Goal: Transaction & Acquisition: Download file/media

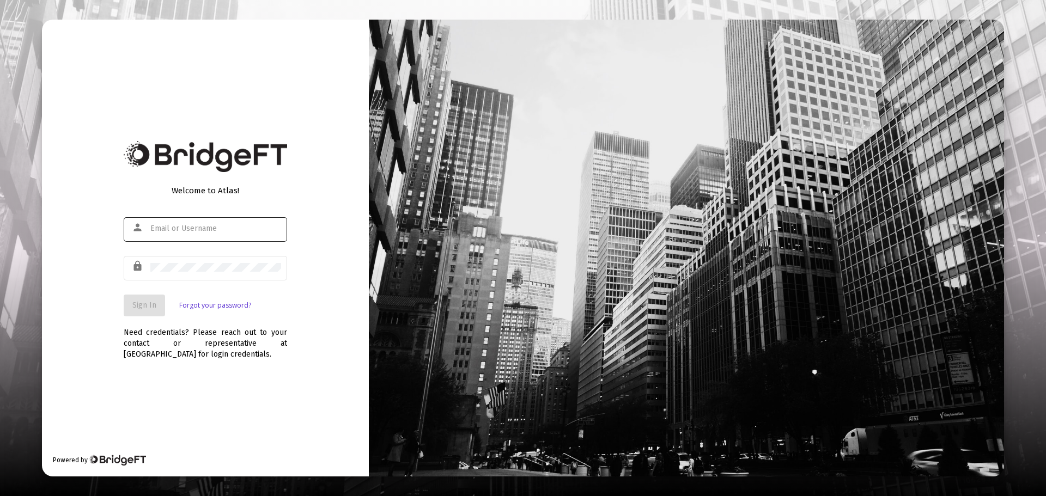
click at [175, 223] on div at bounding box center [215, 228] width 131 height 27
click at [183, 227] on input "text" at bounding box center [215, 228] width 131 height 9
type input "jesse@fortune45.com"
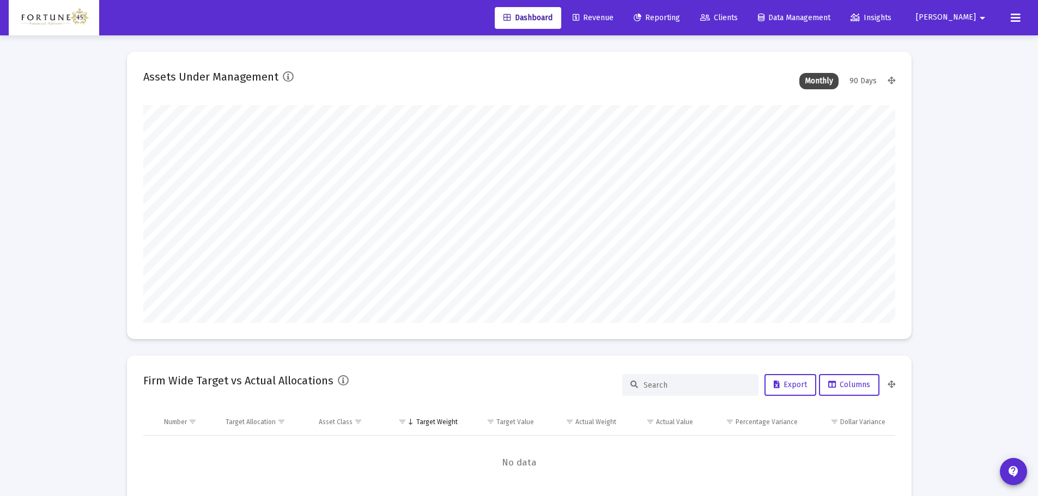
scroll to position [218, 405]
type input "2025-08-29"
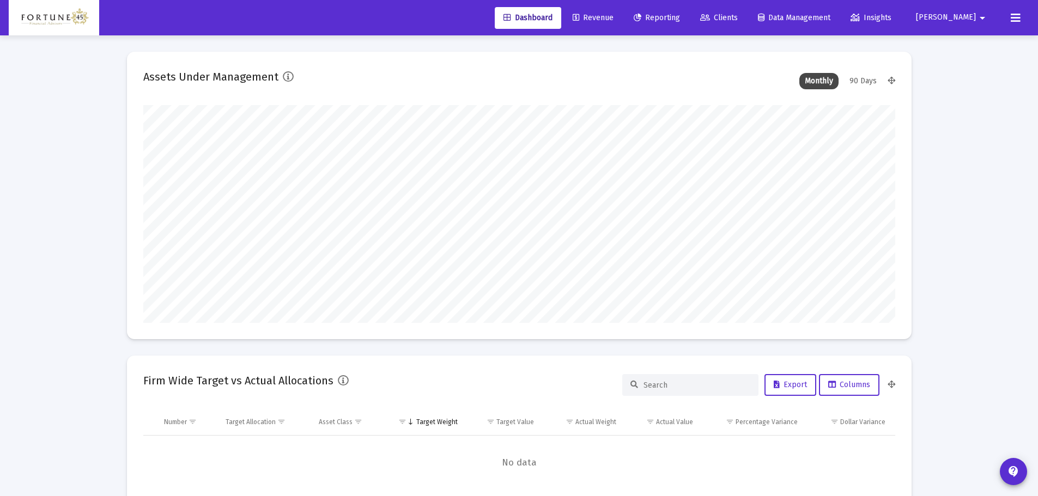
click at [689, 27] on link "Reporting" at bounding box center [657, 18] width 64 height 22
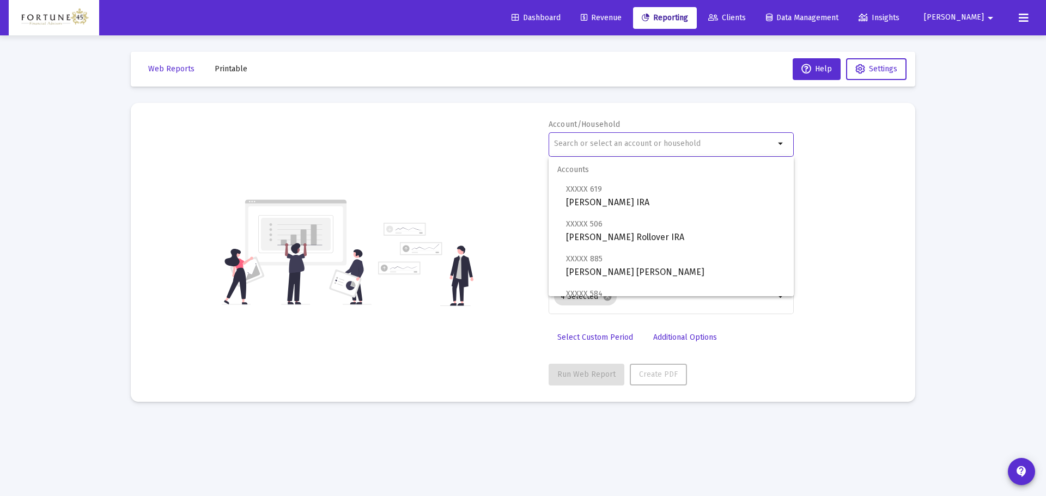
click at [652, 141] on input "text" at bounding box center [664, 143] width 221 height 9
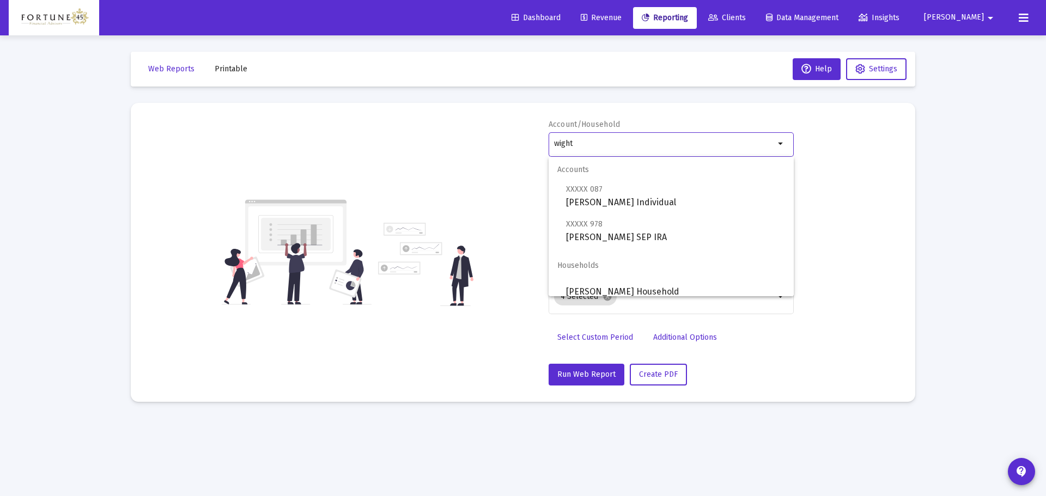
scroll to position [9, 0]
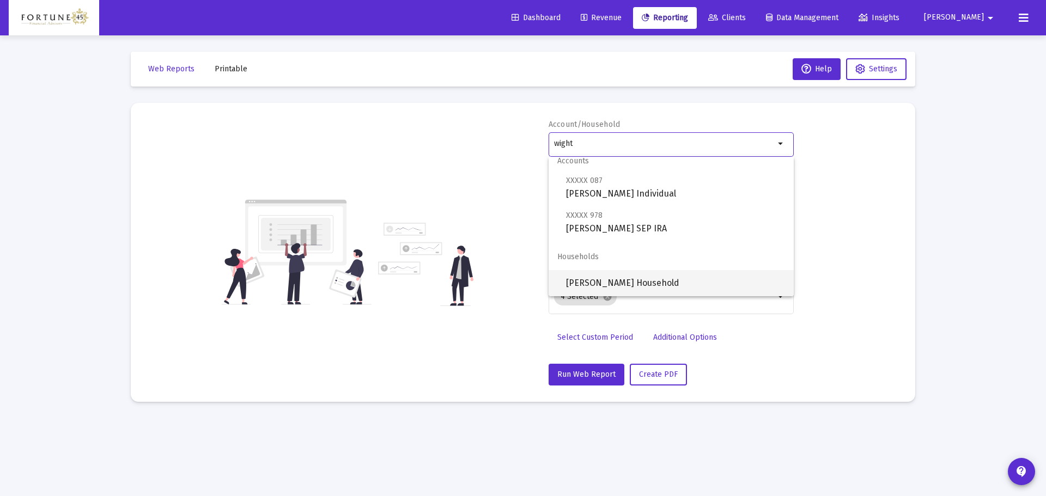
click at [627, 285] on span "[PERSON_NAME] Household" at bounding box center [675, 283] width 219 height 26
type input "[PERSON_NAME] Household"
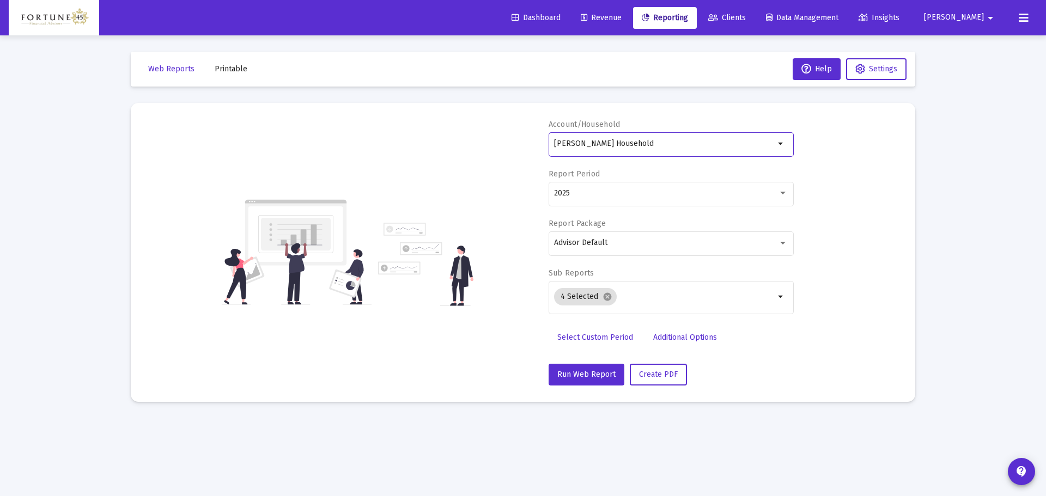
click at [620, 336] on span "Select Custom Period" at bounding box center [595, 337] width 76 height 9
click at [657, 195] on icon "Open calendar" at bounding box center [660, 193] width 9 height 10
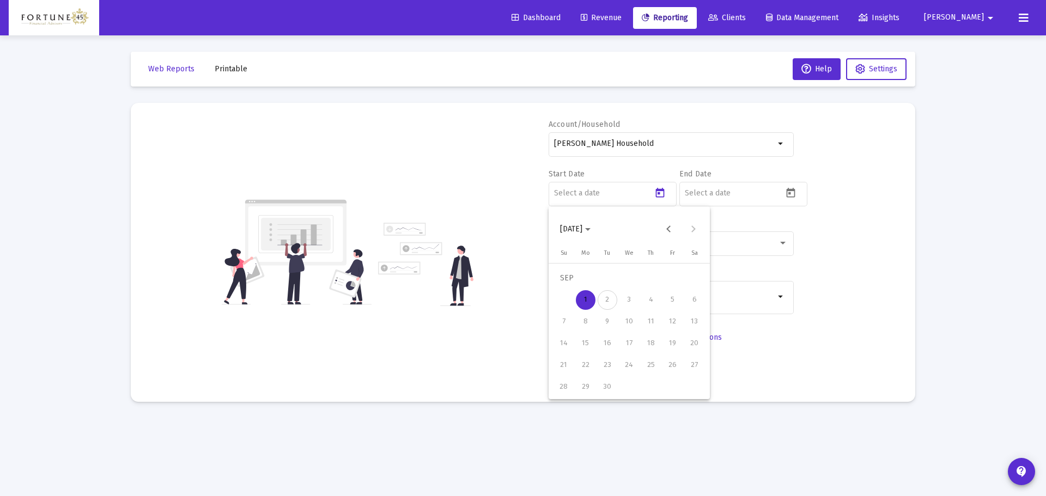
click at [591, 226] on span "2025-09-01" at bounding box center [575, 228] width 31 height 9
click at [685, 372] on div "2025" at bounding box center [686, 372] width 34 height 20
click at [572, 278] on div "JAN" at bounding box center [572, 285] width 34 height 20
click at [628, 281] on div "1" at bounding box center [629, 279] width 20 height 20
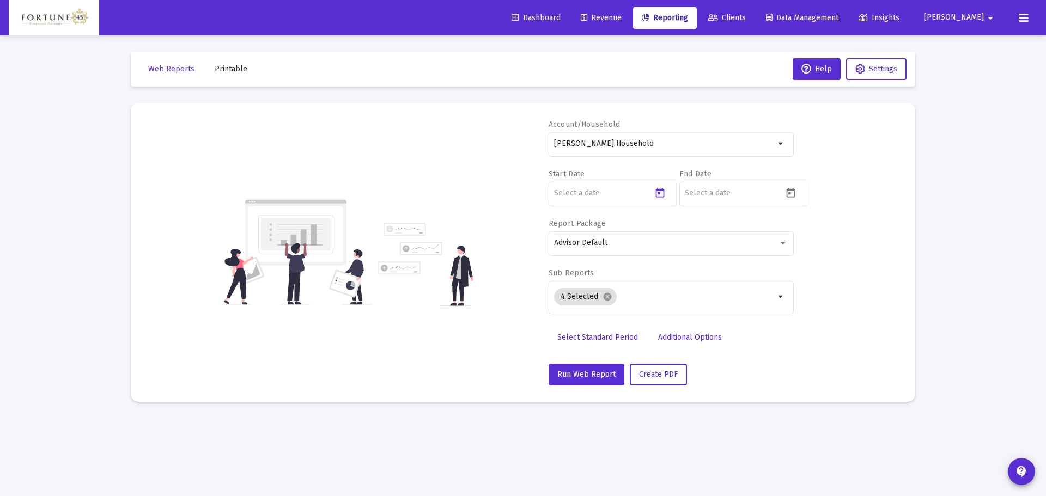
type input "2025-01-01"
click at [790, 195] on icon "Open calendar" at bounding box center [790, 192] width 11 height 11
click at [800, 228] on button "Previous month" at bounding box center [799, 229] width 22 height 22
click at [691, 388] on div "31" at bounding box center [695, 388] width 20 height 20
type input "2025-08-31"
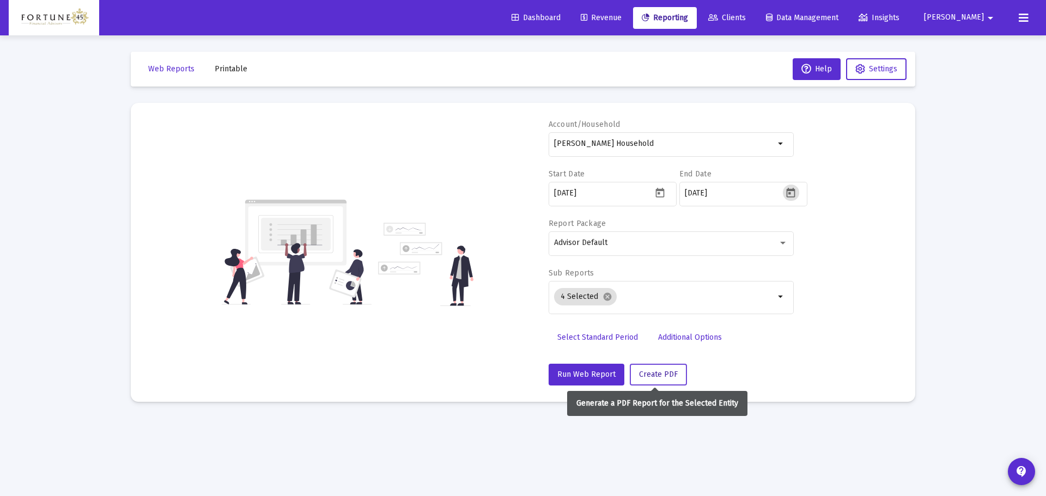
click at [657, 370] on span "Create PDF" at bounding box center [658, 374] width 39 height 9
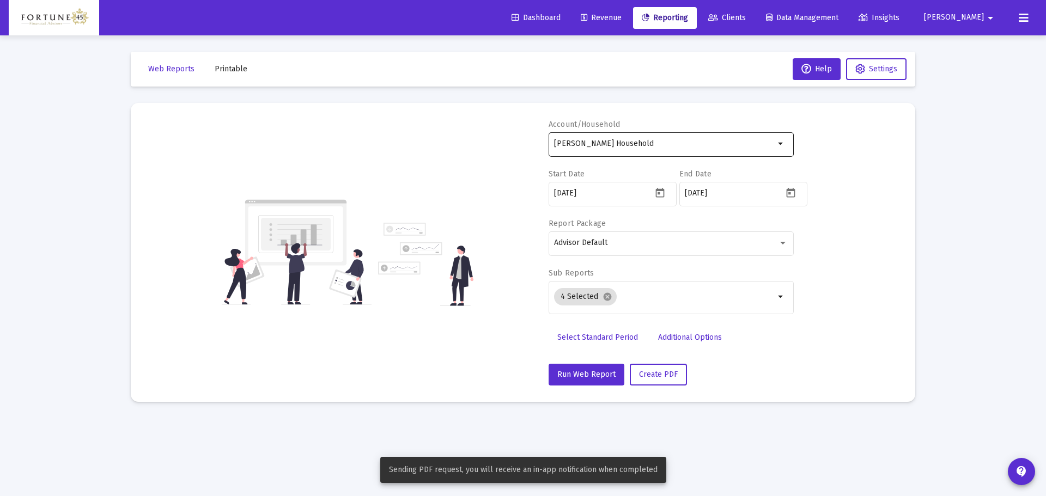
click at [649, 137] on div "[PERSON_NAME] Household" at bounding box center [664, 143] width 221 height 27
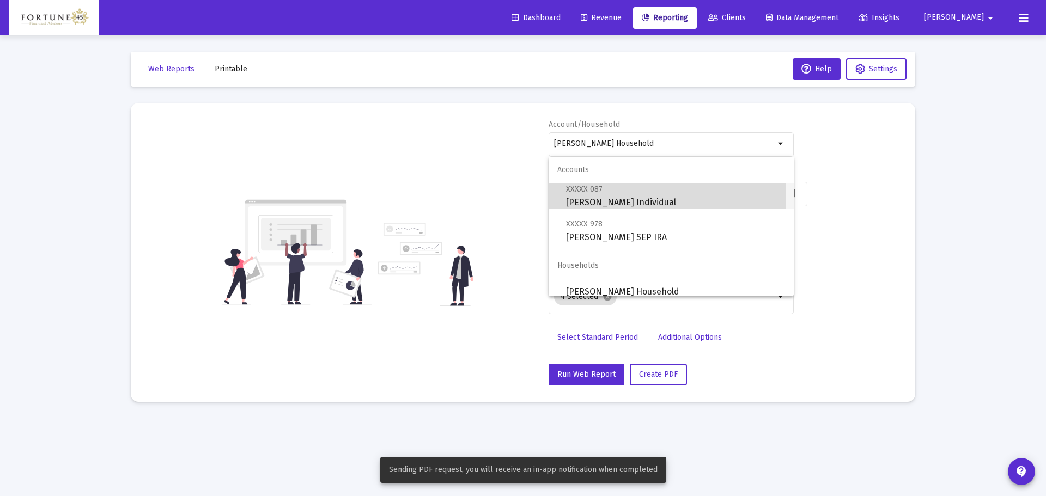
click at [630, 196] on span "XXXXX 087 Lura Laborde-Wight Individual" at bounding box center [675, 196] width 219 height 27
type input "[PERSON_NAME] Individual"
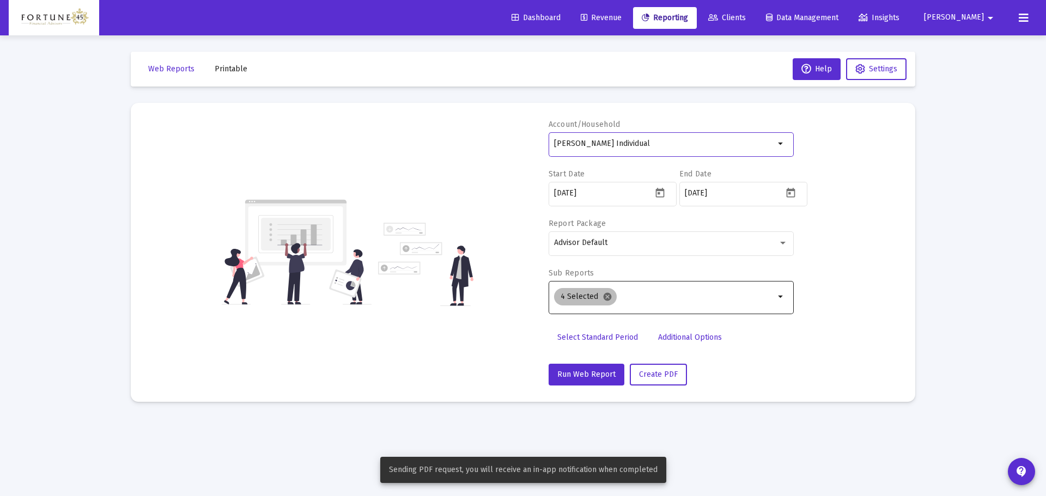
click at [607, 297] on mat-icon "cancel" at bounding box center [608, 297] width 10 height 10
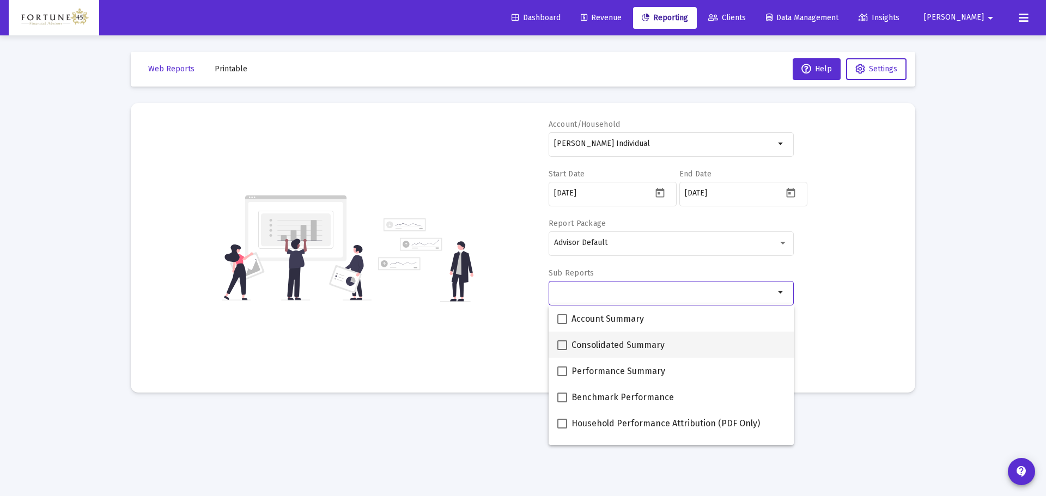
click at [610, 339] on span "Consolidated Summary" at bounding box center [618, 345] width 93 height 13
click at [562, 350] on input "Consolidated Summary" at bounding box center [562, 350] width 1 height 1
checkbox input "true"
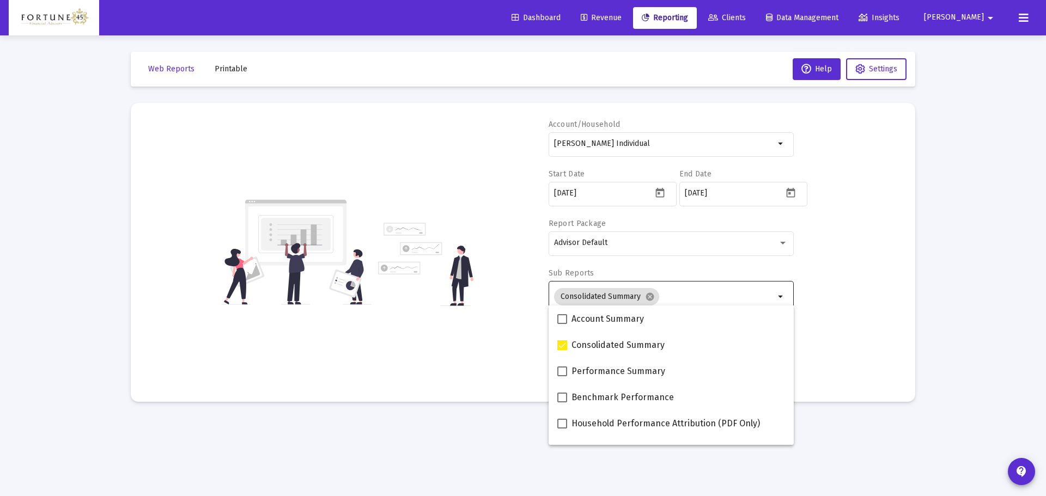
click at [488, 306] on div "Account/Household Lura Laborde-Wight Individual arrow_drop_down Start Date 2025…" at bounding box center [523, 252] width 752 height 266
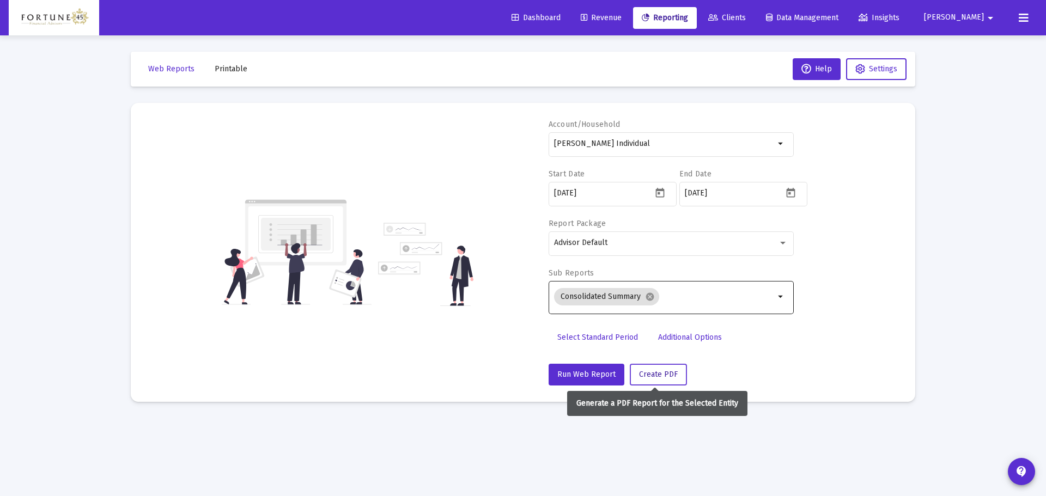
click at [664, 376] on span "Create PDF" at bounding box center [658, 374] width 39 height 9
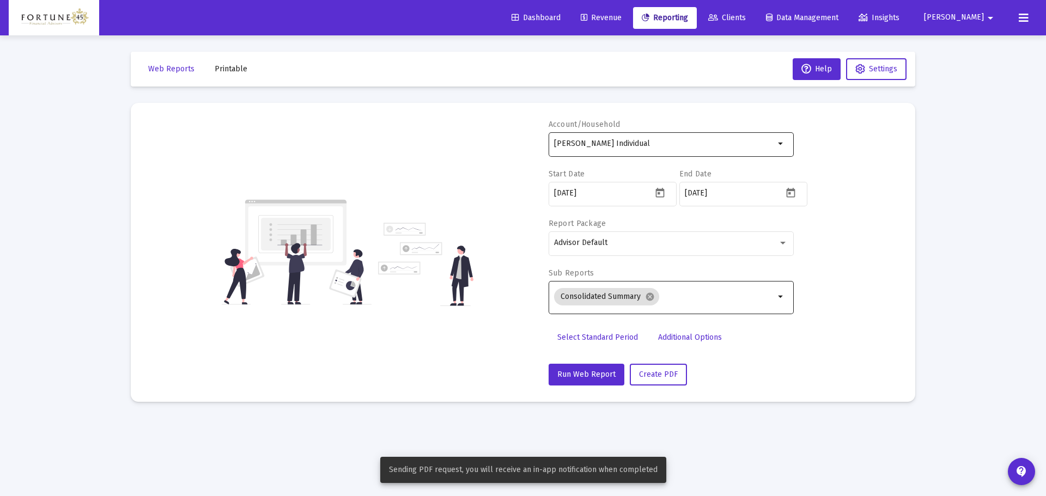
click at [633, 154] on div "[PERSON_NAME] Individual" at bounding box center [664, 143] width 221 height 27
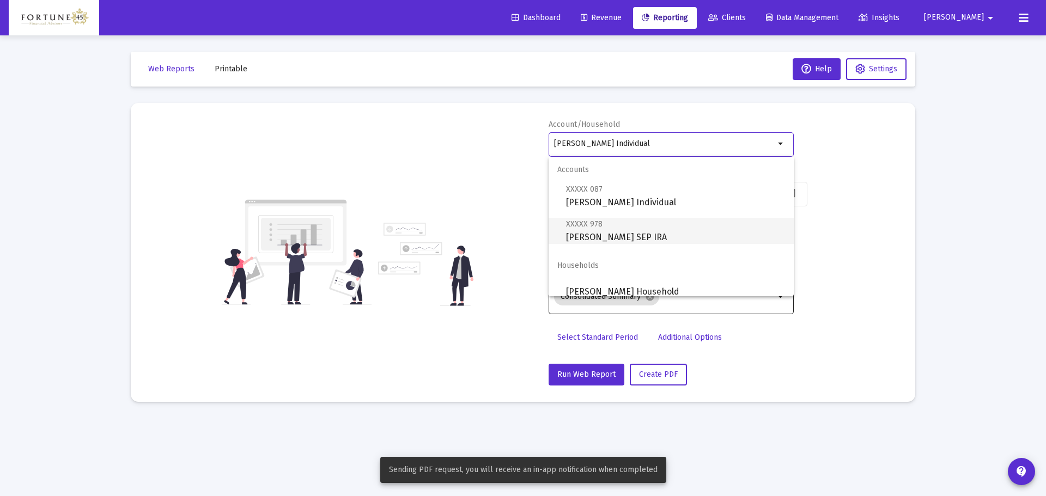
click at [636, 230] on span "XXXXX 978 Lura Laborde-Wight SEP IRA" at bounding box center [675, 230] width 219 height 27
type input "[PERSON_NAME] SEP IRA"
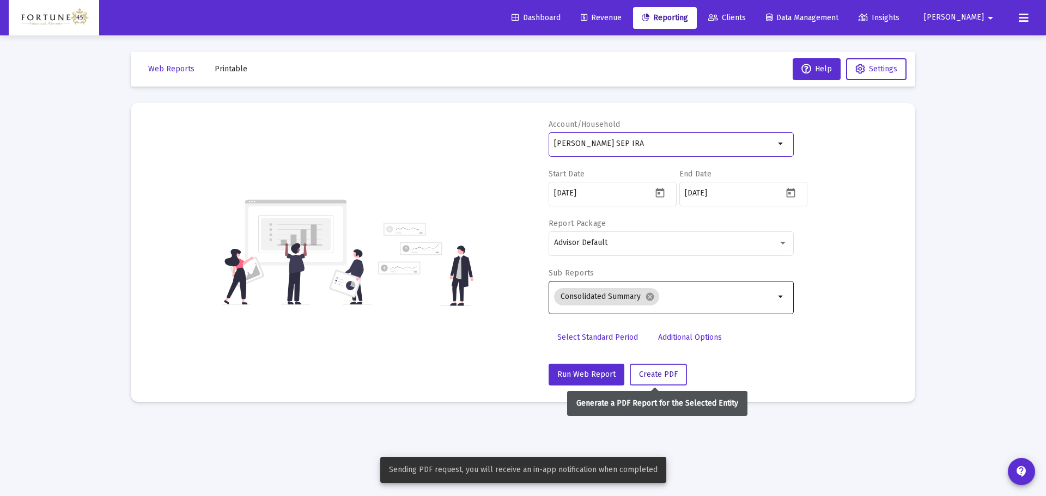
click at [663, 373] on span "Create PDF" at bounding box center [658, 374] width 39 height 9
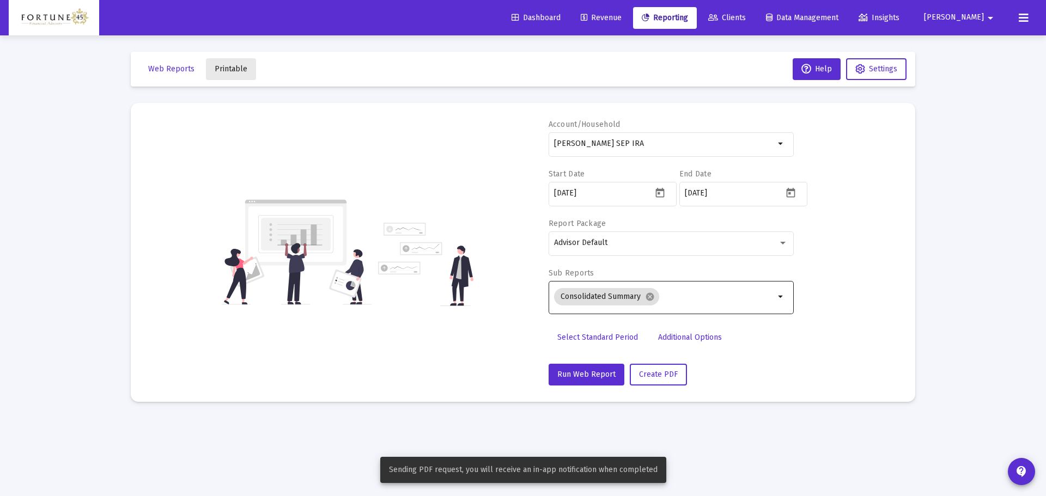
click at [232, 75] on button "Printable" at bounding box center [231, 69] width 50 height 22
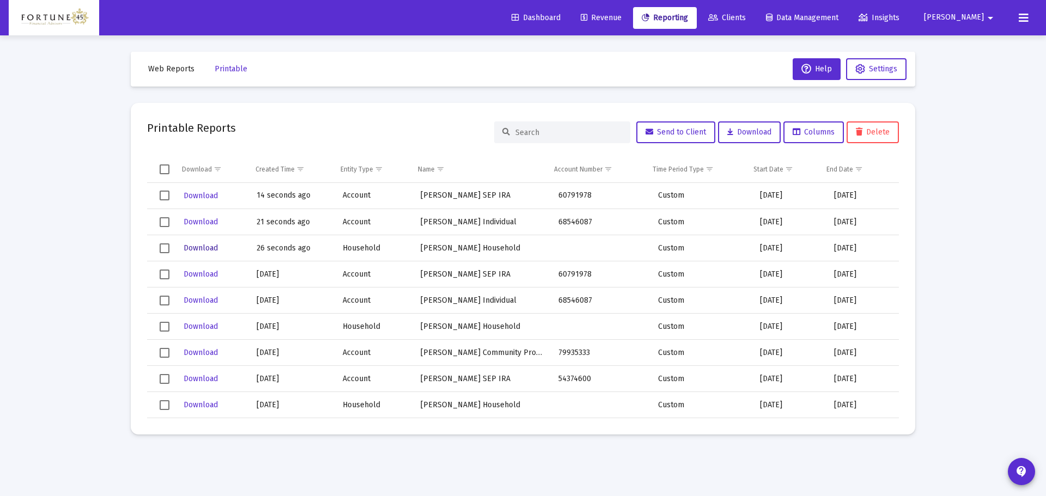
click at [202, 250] on span "Download" at bounding box center [201, 248] width 34 height 9
click at [202, 221] on span "Download" at bounding box center [201, 221] width 34 height 9
click at [202, 196] on span "Download" at bounding box center [201, 195] width 34 height 9
click at [193, 228] on button "Download" at bounding box center [201, 222] width 37 height 16
click at [229, 68] on span "Printable" at bounding box center [231, 68] width 33 height 9
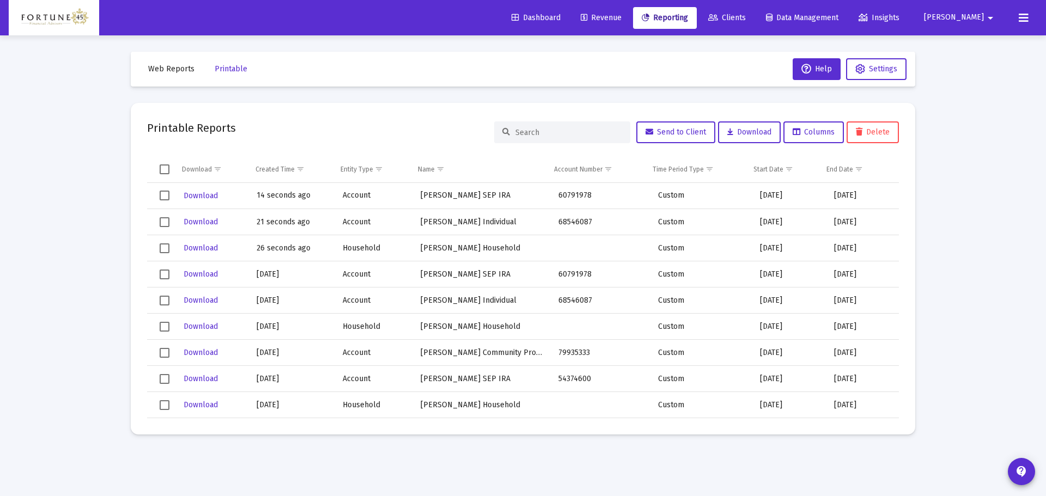
click at [172, 48] on div "Web Reports Printable Help Settings Printable Reports Send to Client Download C…" at bounding box center [522, 243] width 817 height 416
click at [180, 65] on span "Web Reports" at bounding box center [171, 68] width 46 height 9
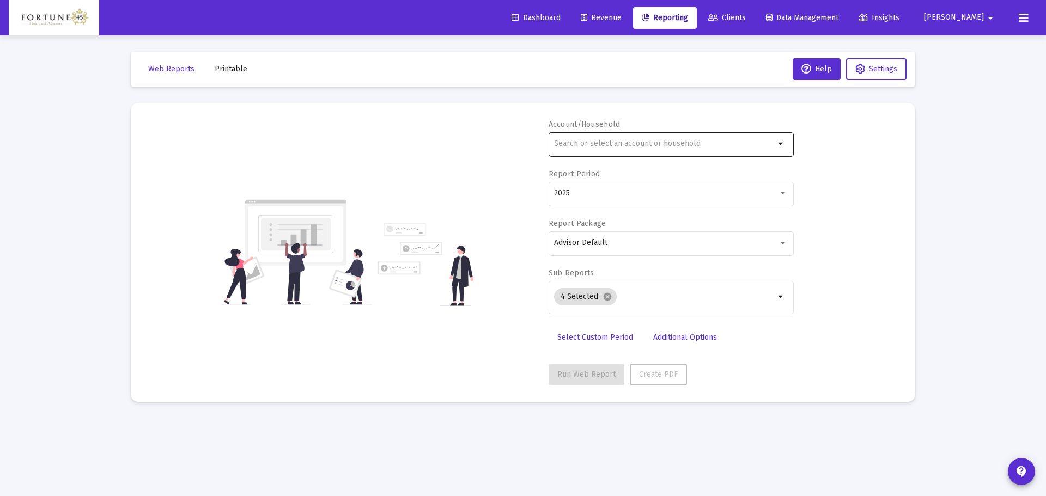
click at [579, 143] on input "text" at bounding box center [664, 143] width 221 height 9
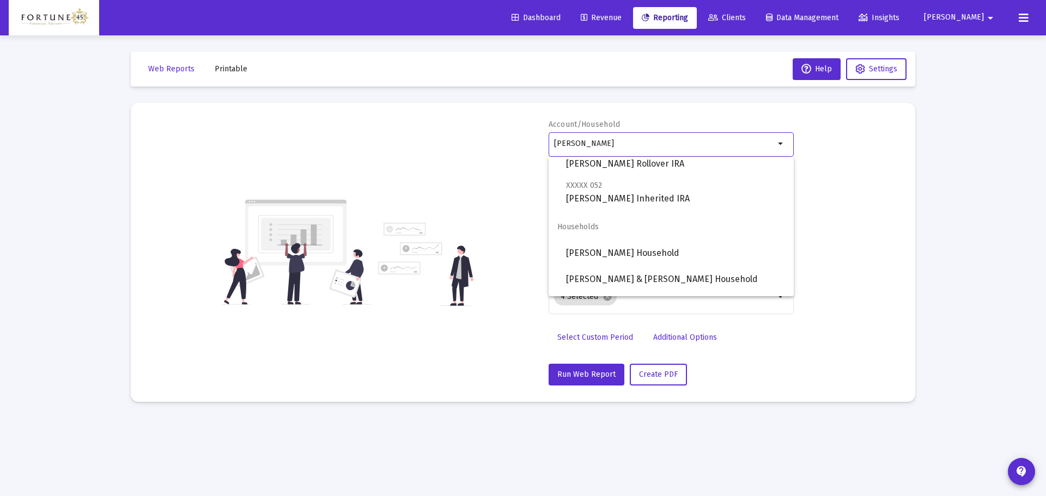
scroll to position [218, 0]
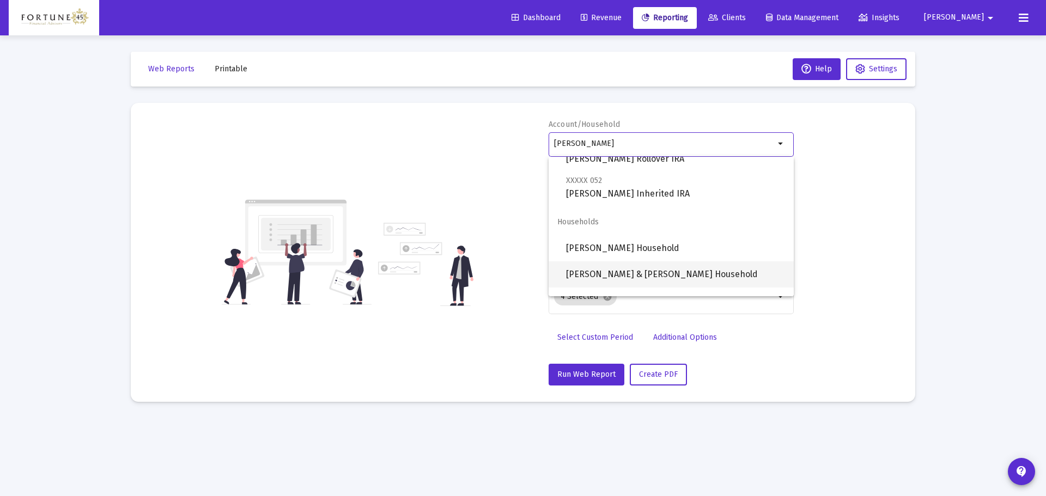
click at [658, 284] on span "[PERSON_NAME] & [PERSON_NAME] Household" at bounding box center [675, 275] width 219 height 26
type input "[PERSON_NAME] & [PERSON_NAME] Household"
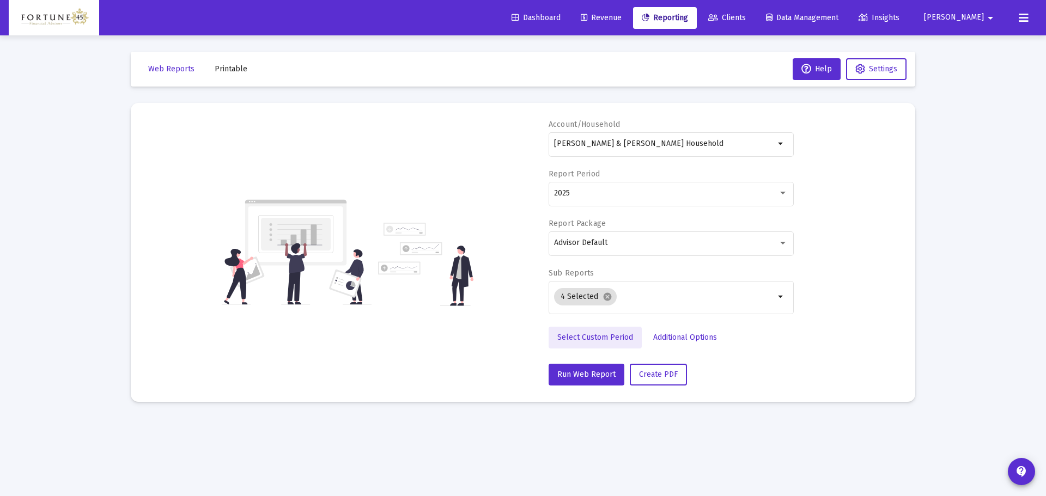
click at [624, 337] on span "Select Custom Period" at bounding box center [595, 337] width 76 height 9
click at [657, 195] on icon "Open calendar" at bounding box center [659, 192] width 11 height 11
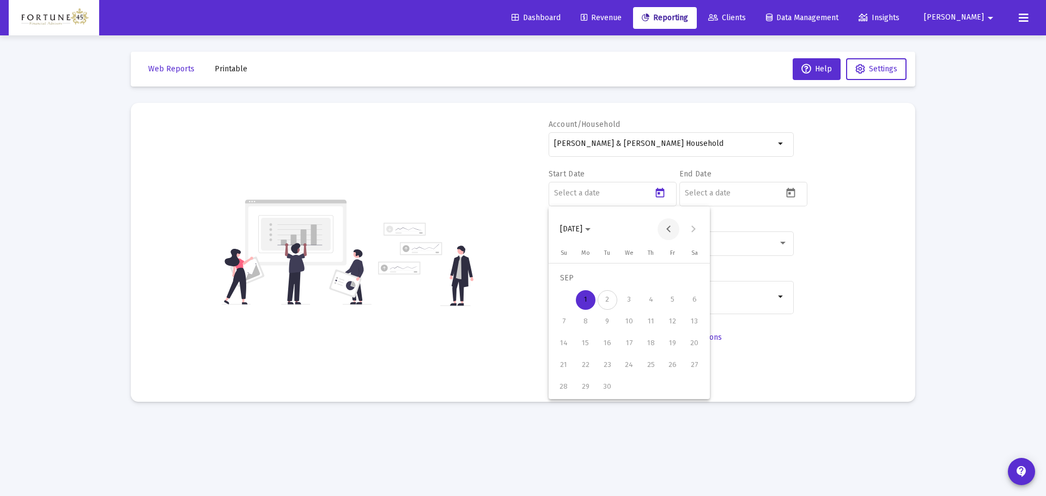
click at [662, 221] on button "Previous month" at bounding box center [669, 229] width 22 height 22
click at [582, 230] on span "2025-08-01" at bounding box center [571, 228] width 22 height 9
click at [694, 369] on div "2025" at bounding box center [686, 372] width 34 height 20
click at [563, 275] on div "JAN" at bounding box center [572, 285] width 34 height 20
click at [622, 282] on div "1" at bounding box center [629, 279] width 20 height 20
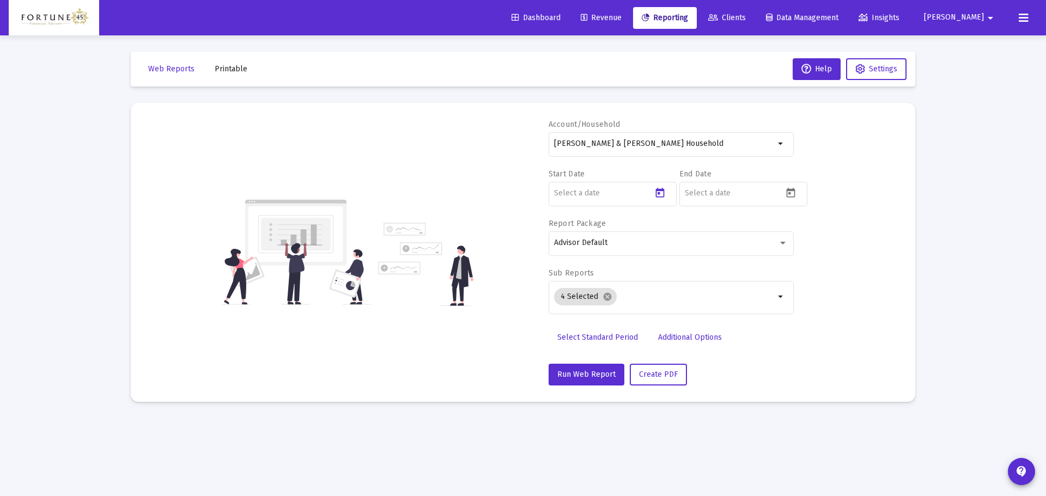
type input "2025-01-01"
click at [789, 198] on icon "Open calendar" at bounding box center [790, 192] width 11 height 11
click at [800, 226] on button "Previous month" at bounding box center [799, 229] width 22 height 22
click at [688, 382] on div "31" at bounding box center [695, 388] width 20 height 20
type input "2025-08-31"
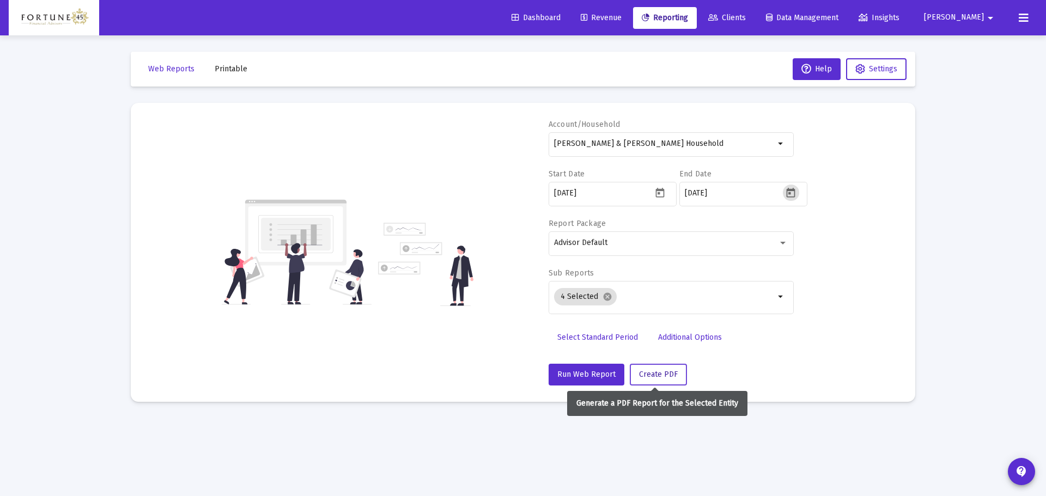
click at [653, 375] on span "Create PDF" at bounding box center [658, 374] width 39 height 9
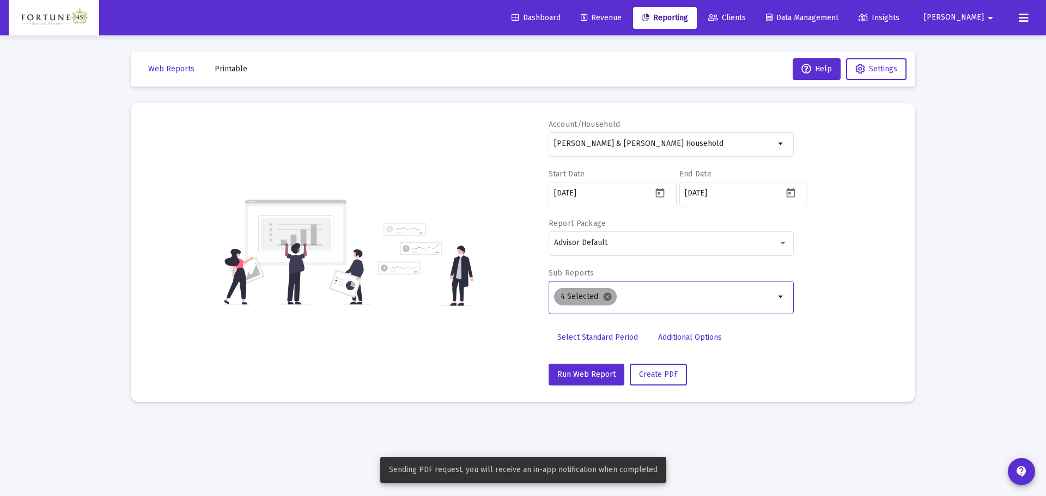
click at [607, 296] on mat-icon "cancel" at bounding box center [608, 297] width 10 height 10
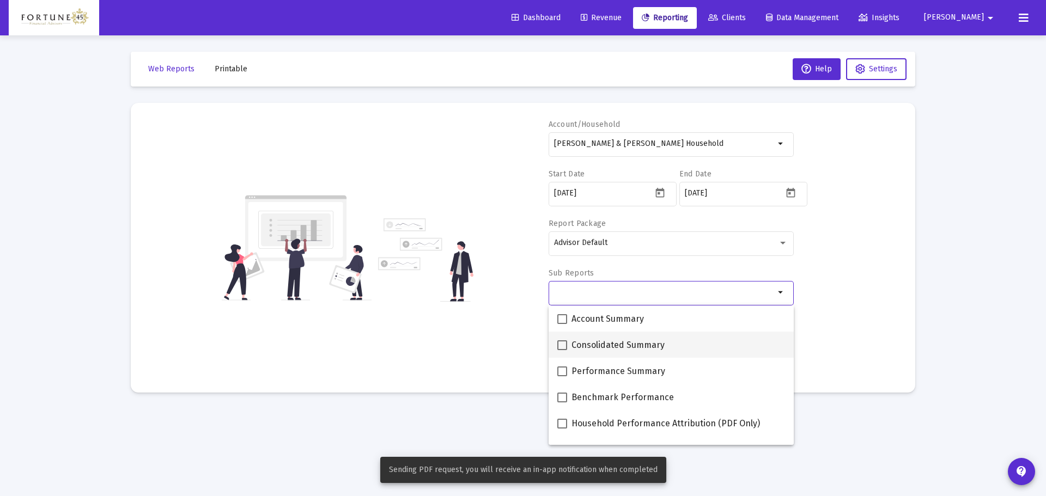
click at [588, 344] on span "Consolidated Summary" at bounding box center [618, 345] width 93 height 13
click at [562, 350] on input "Consolidated Summary" at bounding box center [562, 350] width 1 height 1
checkbox input "true"
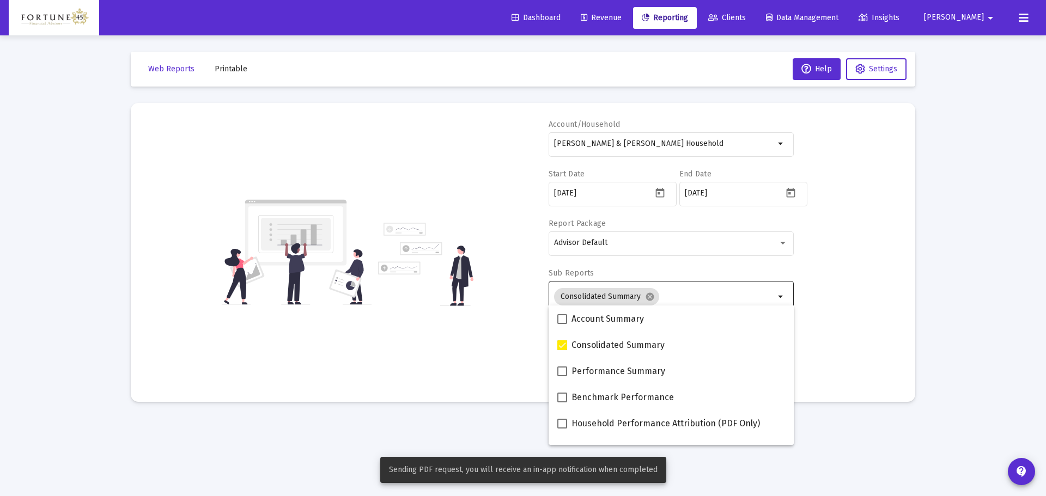
click at [493, 281] on div "Account/Household Eric & Rebecca Kelley Household arrow_drop_down Start Date 20…" at bounding box center [523, 252] width 752 height 266
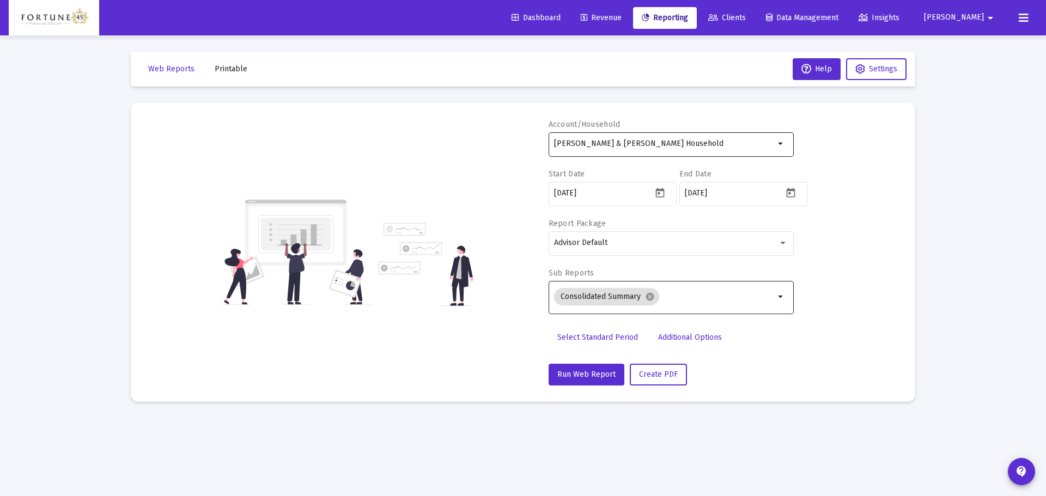
click at [642, 135] on div "[PERSON_NAME] & [PERSON_NAME] Household" at bounding box center [664, 143] width 221 height 27
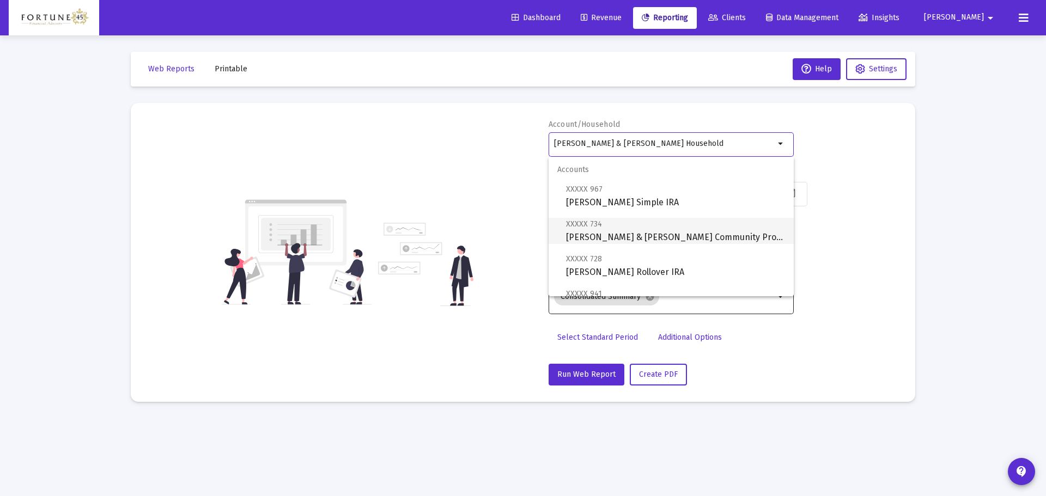
click at [636, 233] on span "XXXXX 734 Eric & Rebecca Kelley Community Property" at bounding box center [675, 230] width 219 height 27
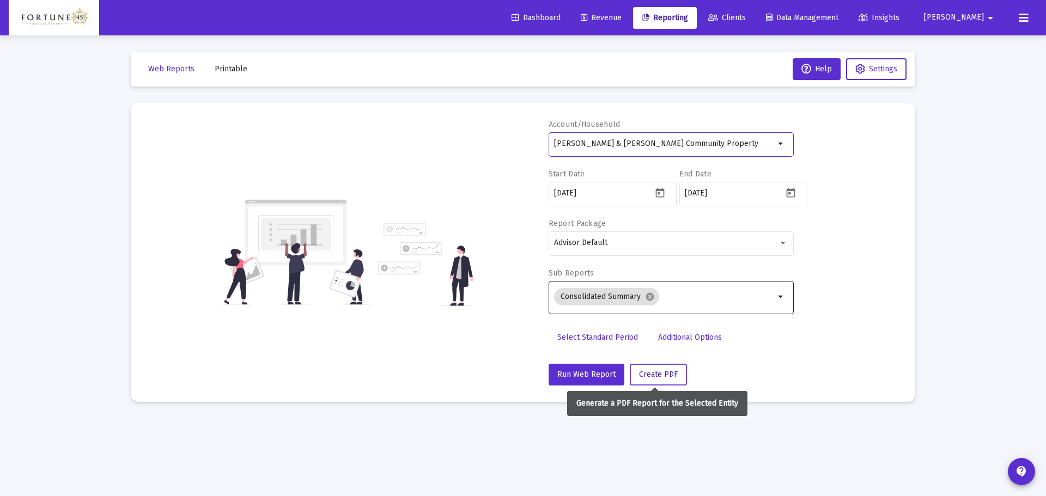
click at [664, 370] on span "Create PDF" at bounding box center [658, 374] width 39 height 9
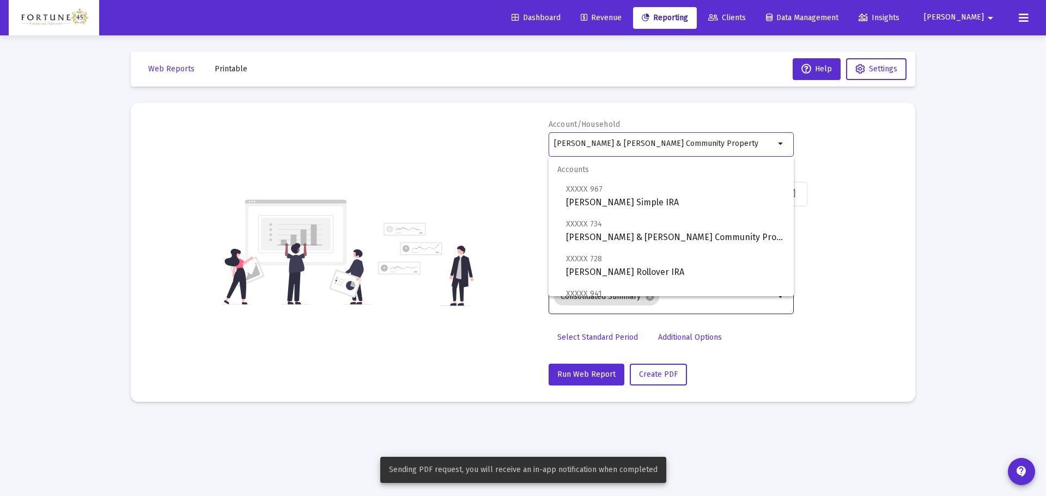
click at [697, 146] on input "[PERSON_NAME] & [PERSON_NAME] Community Property" at bounding box center [664, 143] width 221 height 9
click at [656, 266] on span "XXXXX 728 Eric Kelley Rollover IRA" at bounding box center [675, 265] width 219 height 27
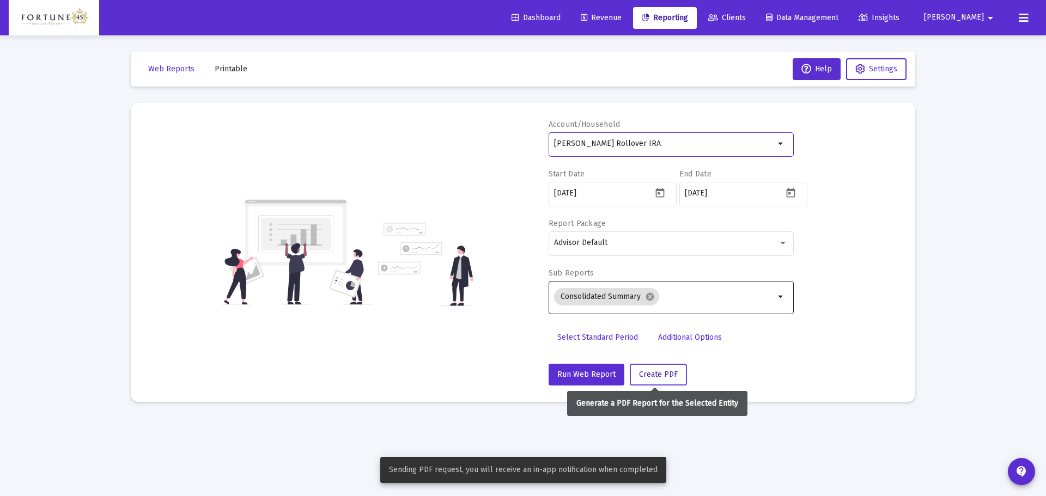
click at [653, 372] on span "Create PDF" at bounding box center [658, 374] width 39 height 9
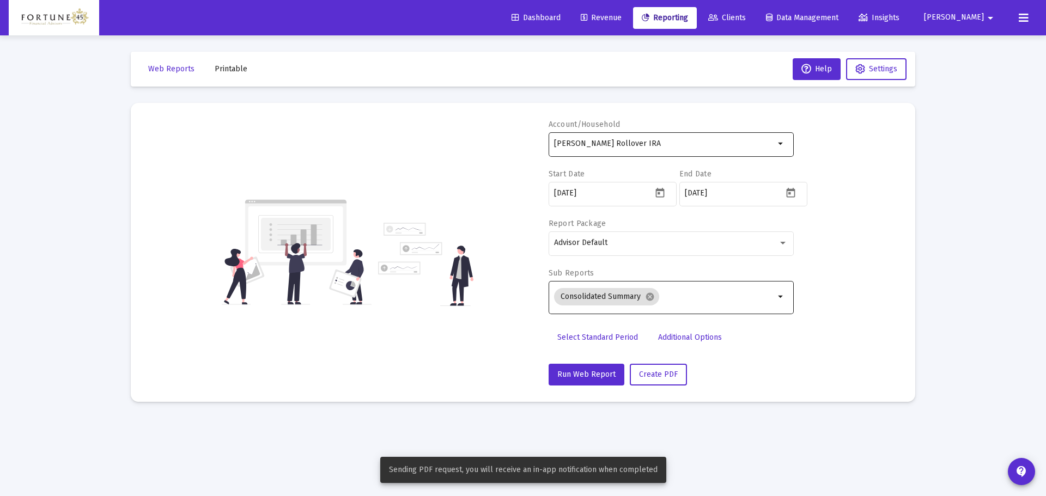
click at [669, 135] on div "[PERSON_NAME] Rollover IRA" at bounding box center [664, 143] width 221 height 27
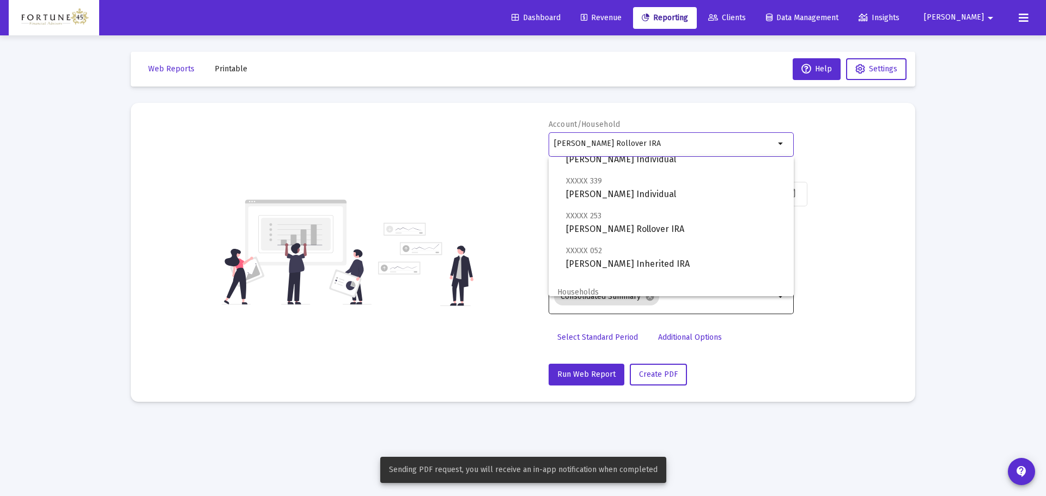
scroll to position [163, 0]
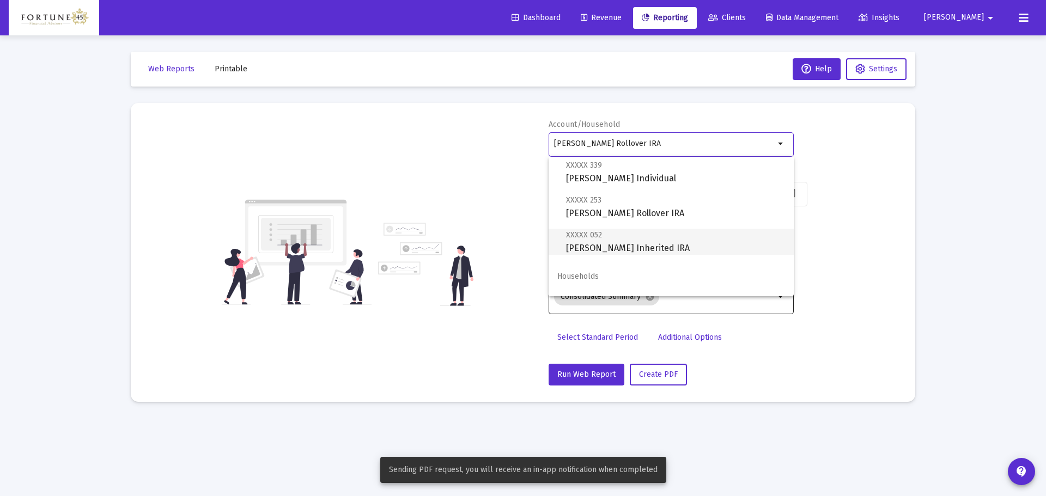
click at [633, 242] on span "XXXXX 052 Eric Kelley Inherited IRA" at bounding box center [675, 241] width 219 height 27
type input "[PERSON_NAME] Inherited IRA"
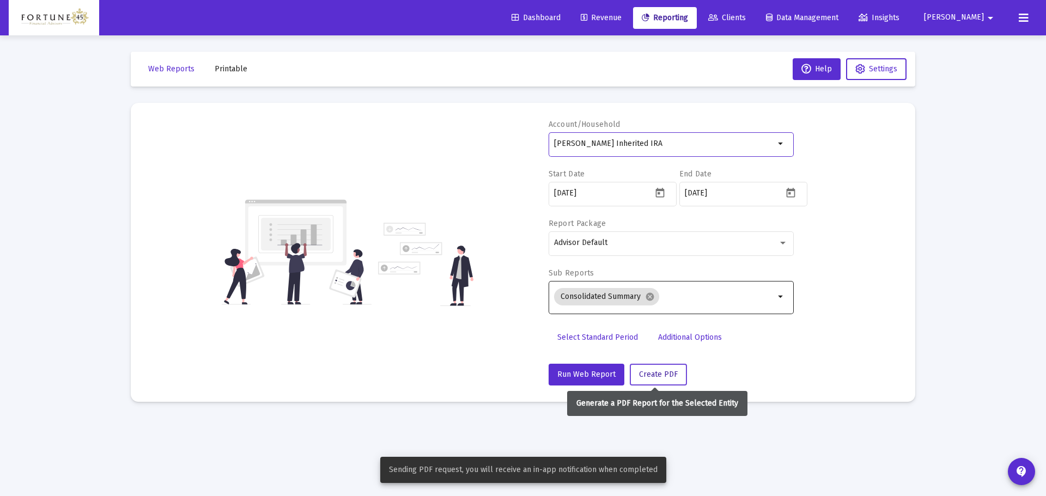
click at [649, 379] on span "Create PDF" at bounding box center [658, 374] width 39 height 9
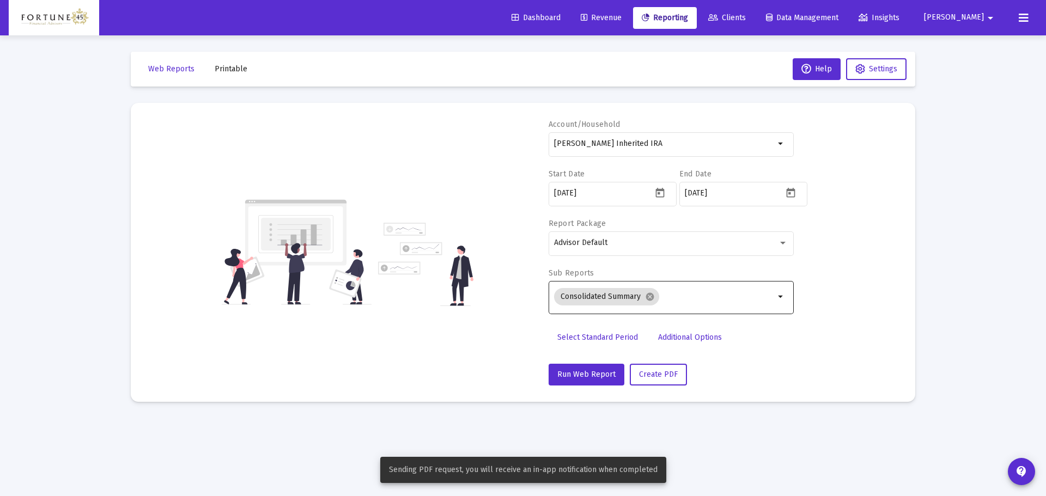
click at [217, 71] on span "Printable" at bounding box center [231, 68] width 33 height 9
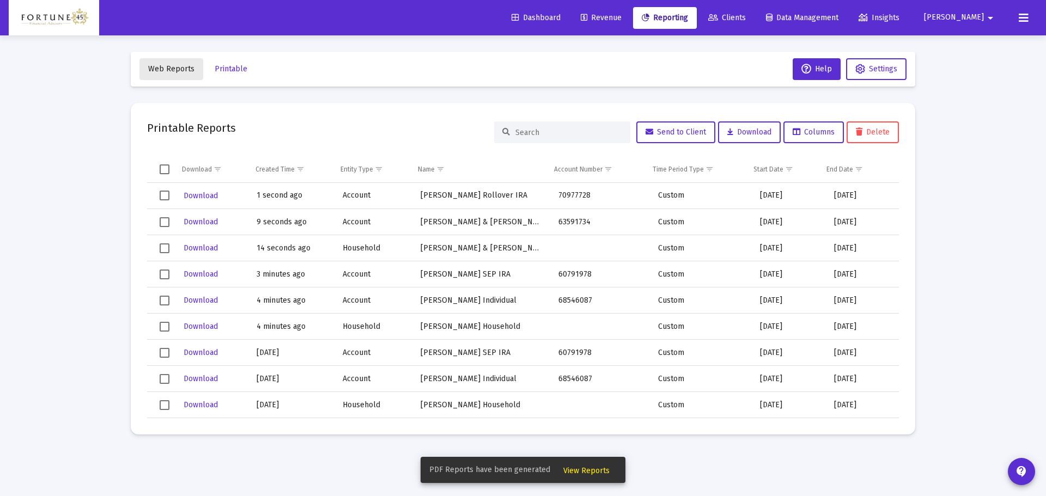
click at [184, 66] on span "Web Reports" at bounding box center [171, 68] width 46 height 9
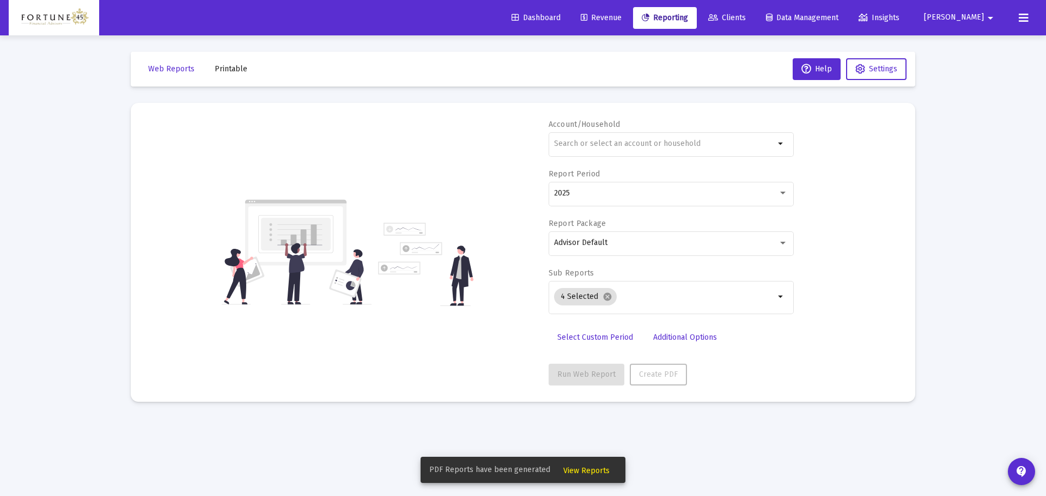
click at [233, 71] on span "Printable" at bounding box center [231, 68] width 33 height 9
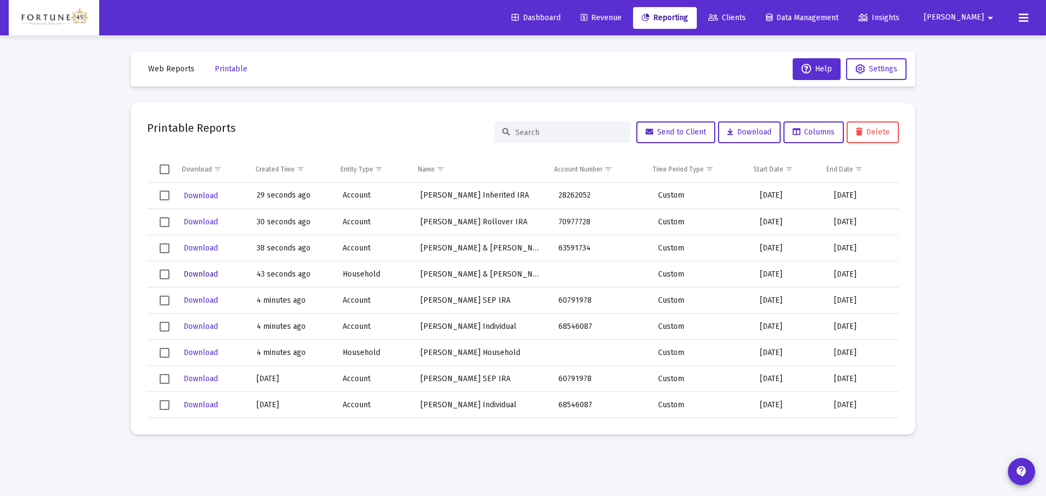
click at [217, 271] on span "Download" at bounding box center [201, 274] width 34 height 9
click at [211, 250] on span "Download" at bounding box center [201, 248] width 34 height 9
click at [212, 217] on button "Download" at bounding box center [201, 222] width 37 height 16
click at [211, 193] on span "Download" at bounding box center [201, 195] width 34 height 9
click at [201, 272] on span "Download" at bounding box center [201, 274] width 34 height 9
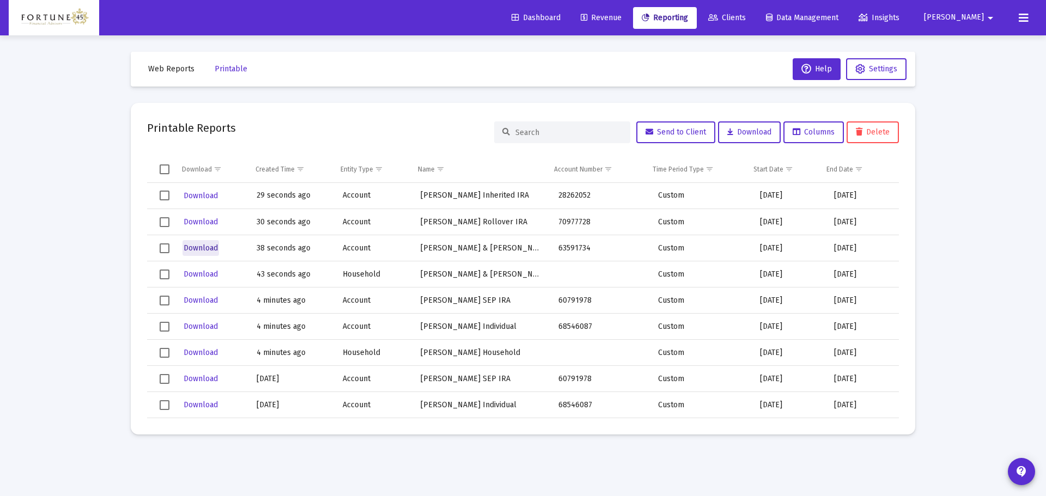
click at [199, 247] on span "Download" at bounding box center [201, 248] width 34 height 9
click at [202, 221] on span "Download" at bounding box center [201, 221] width 34 height 9
click at [203, 196] on span "Download" at bounding box center [201, 195] width 34 height 9
